Goal: Task Accomplishment & Management: Use online tool/utility

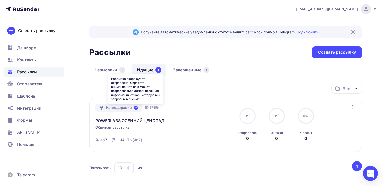
click at [134, 109] on icon at bounding box center [136, 108] width 4 height 4
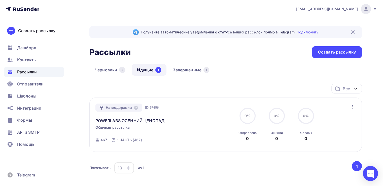
click at [353, 106] on icon "button" at bounding box center [353, 107] width 6 height 6
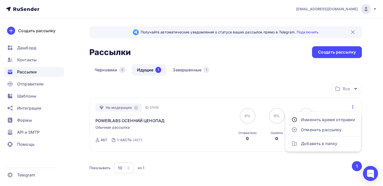
click at [243, 74] on div "Черновики 2 Идущие 1 Завершенные 1" at bounding box center [225, 74] width 272 height 20
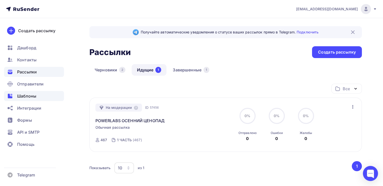
click at [26, 93] on span "Шаблоны" at bounding box center [26, 96] width 19 height 6
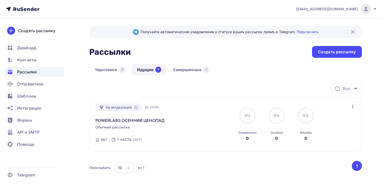
scroll to position [25, 0]
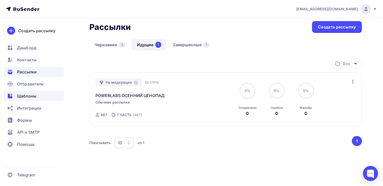
click at [21, 97] on span "Шаблоны" at bounding box center [26, 96] width 19 height 6
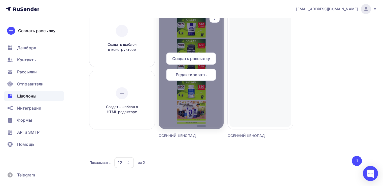
scroll to position [64, 0]
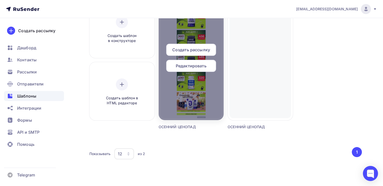
click at [177, 102] on div at bounding box center [191, 59] width 65 height 121
drag, startPoint x: 166, startPoint y: 106, endPoint x: 172, endPoint y: 101, distance: 7.6
click at [166, 106] on div at bounding box center [191, 59] width 65 height 121
click at [198, 68] on span "Редактировать" at bounding box center [191, 66] width 31 height 6
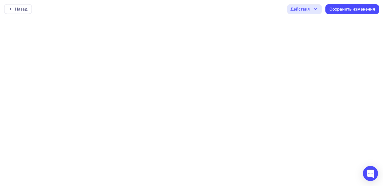
click at [316, 8] on icon "button" at bounding box center [315, 9] width 6 height 6
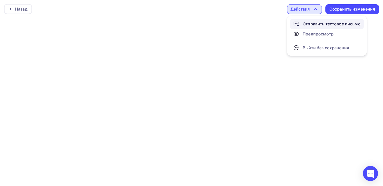
click at [349, 23] on div "Отправить тестовое письмо" at bounding box center [332, 24] width 58 height 6
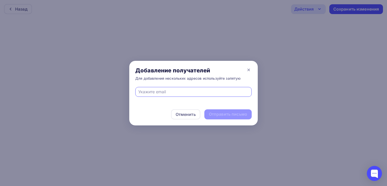
click at [193, 91] on input "text" at bounding box center [193, 92] width 111 height 6
type input "powerlabs.sport@mail.ru"
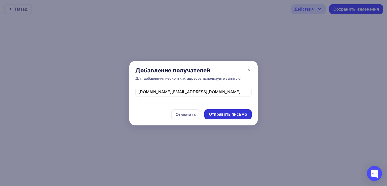
click at [234, 115] on div "Отправить письмо" at bounding box center [228, 115] width 38 height 6
